Goal: Book appointment/travel/reservation

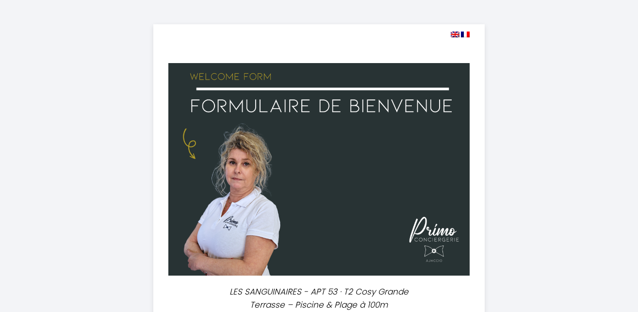
select select
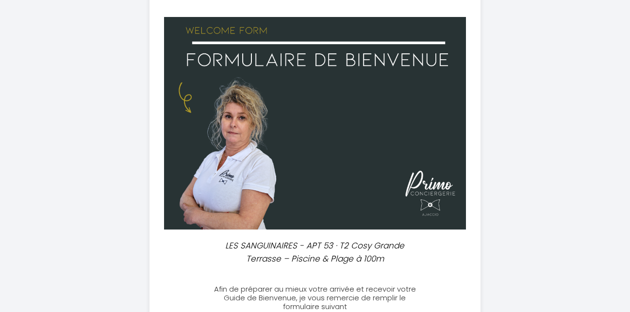
scroll to position [49, 0]
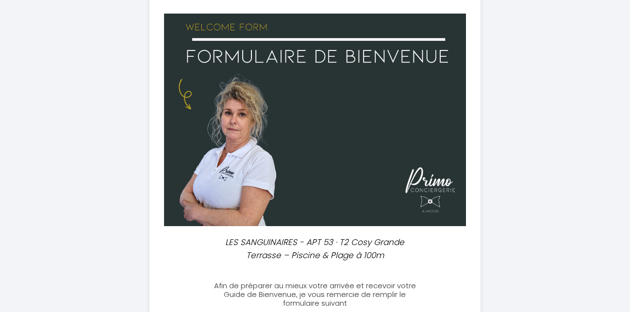
click at [420, 251] on div "LES SANGUINAIRES - APT 53 · T2 Cosy Grande Terrasse – Piscine & Plage à 100m" at bounding box center [315, 249] width 220 height 26
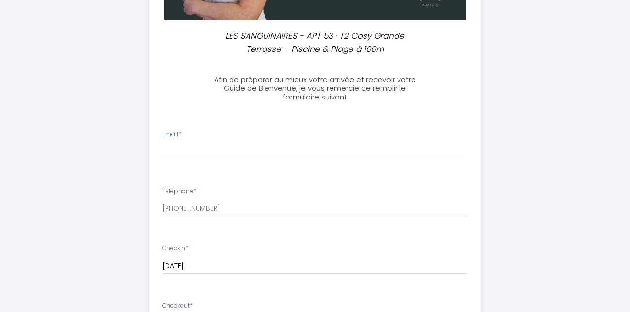
scroll to position [280, 0]
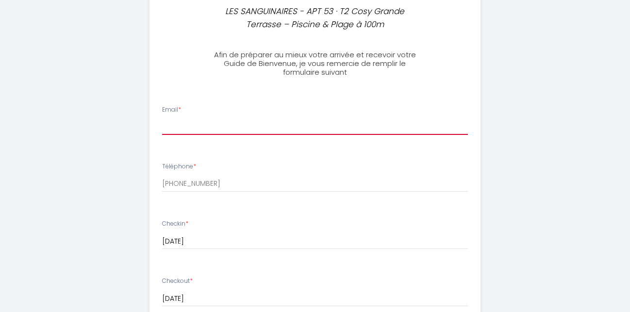
click at [171, 130] on input "Email *" at bounding box center [315, 125] width 306 height 17
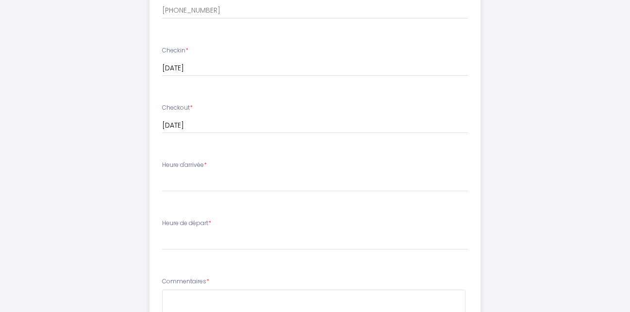
scroll to position [478, 0]
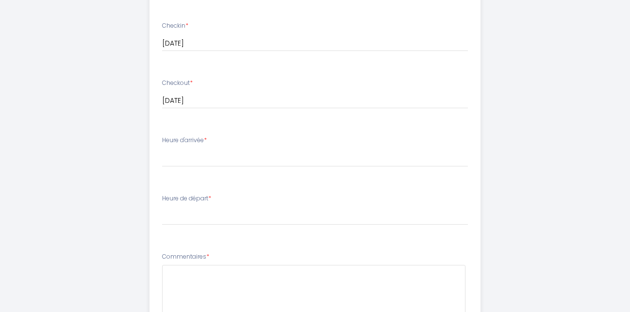
type input "[EMAIL_ADDRESS][DOMAIN_NAME]"
select select "17:00"
click option "17:00" at bounding box center [0, 0] width 0 height 0
click at [162, 207] on select "00:00 00:30 01:00 01:30 02:00 02:30 03:00 03:30 04:00 04:30 05:00 05:30 06:00 0…" at bounding box center [315, 216] width 306 height 18
select select "10:00"
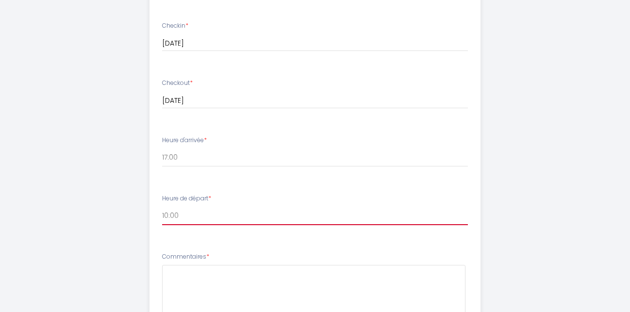
click option "10:00" at bounding box center [0, 0] width 0 height 0
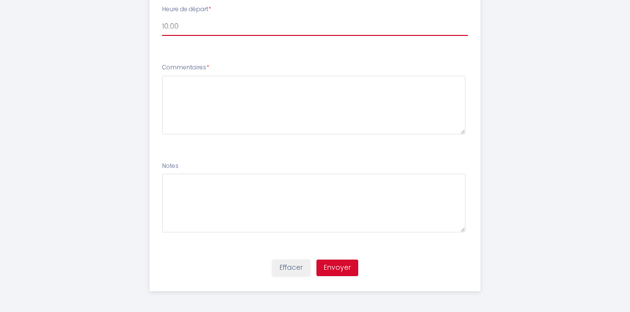
scroll to position [671, 0]
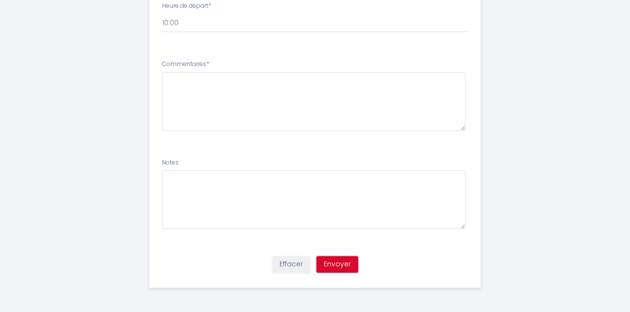
click at [333, 263] on button "Envoyer" at bounding box center [337, 264] width 42 height 16
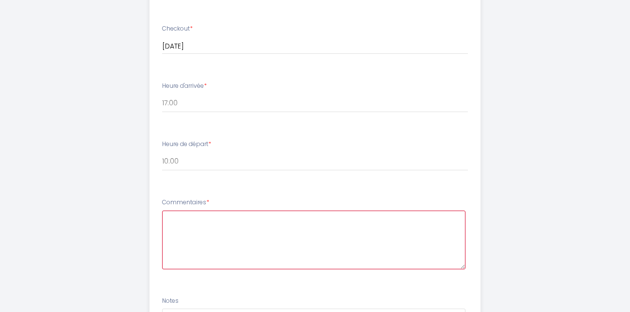
scroll to position [547, 0]
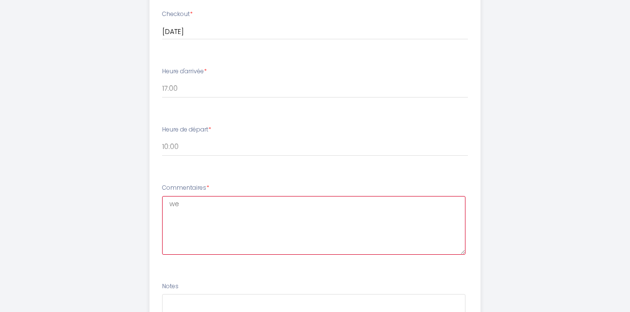
type textarea "w"
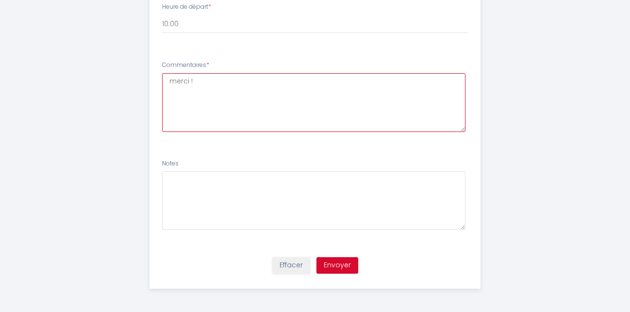
scroll to position [671, 0]
type textarea "merci !"
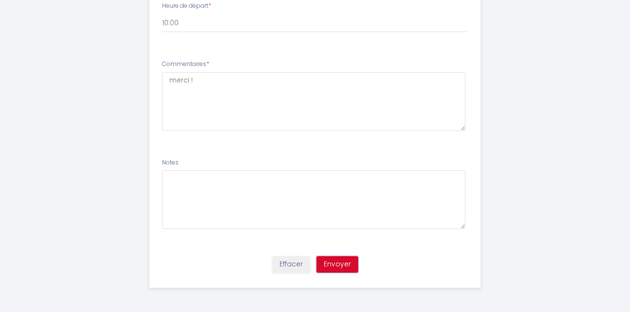
click at [339, 264] on button "Envoyer" at bounding box center [337, 264] width 42 height 16
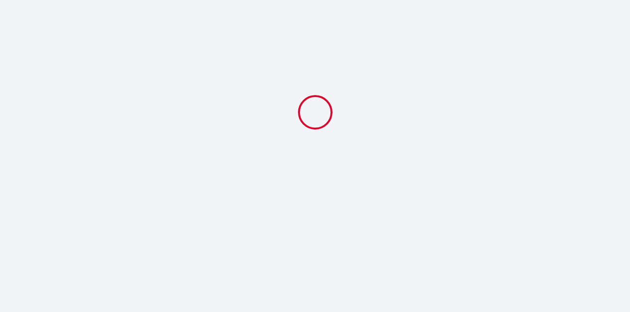
scroll to position [0, 0]
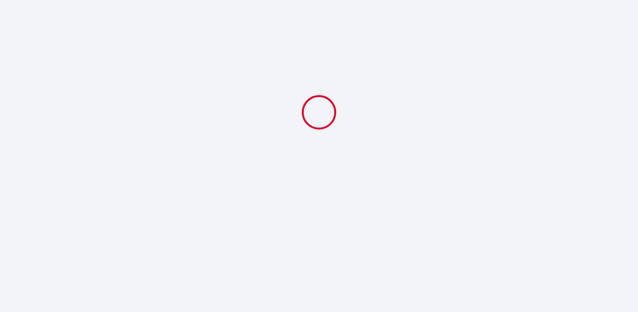
select select "10:00"
